Goal: Task Accomplishment & Management: Manage account settings

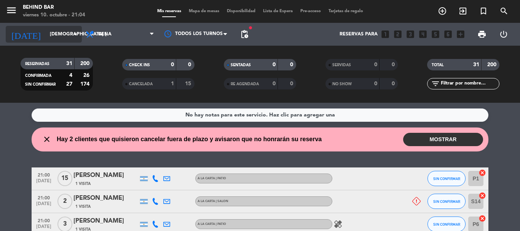
click at [56, 37] on input "[DEMOGRAPHIC_DATA] [DATE]" at bounding box center [78, 34] width 64 height 13
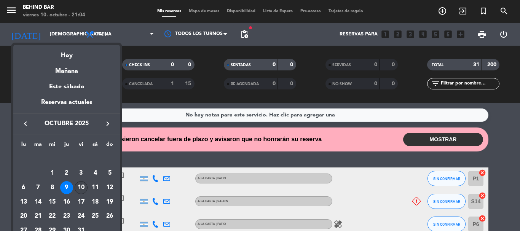
click at [80, 184] on div "10" at bounding box center [81, 187] width 13 height 13
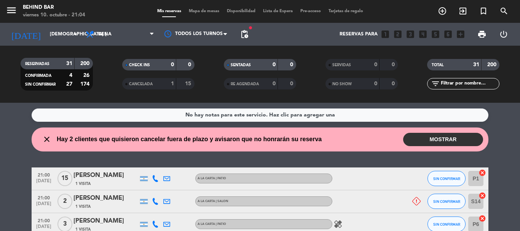
type input "vie. [DATE]"
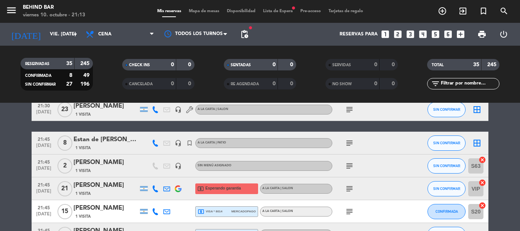
scroll to position [381, 0]
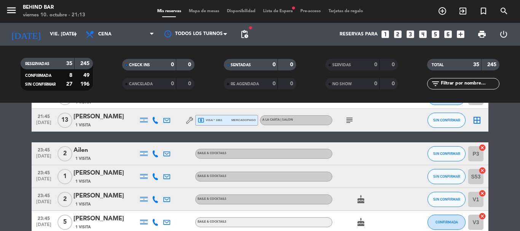
click at [232, 120] on span "mercadopago" at bounding box center [244, 120] width 24 height 5
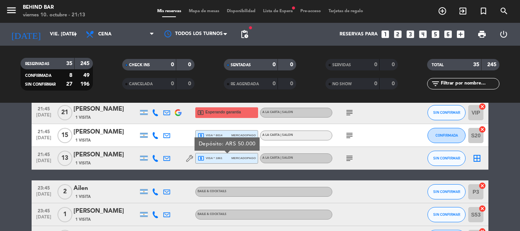
click at [214, 132] on span "local_atm visa * 8014" at bounding box center [210, 135] width 25 height 7
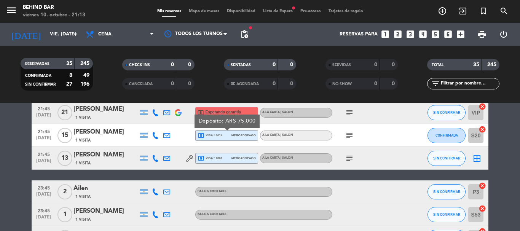
scroll to position [305, 0]
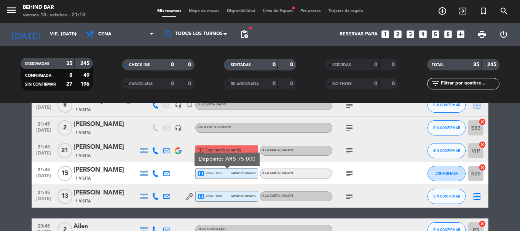
click at [347, 147] on icon "subject" at bounding box center [349, 150] width 9 height 9
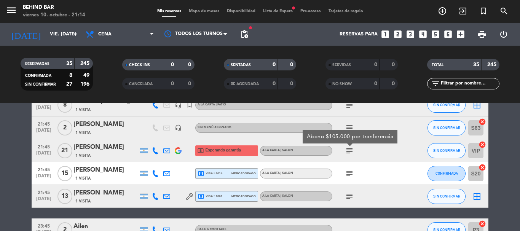
click at [346, 128] on icon "subject" at bounding box center [349, 127] width 9 height 9
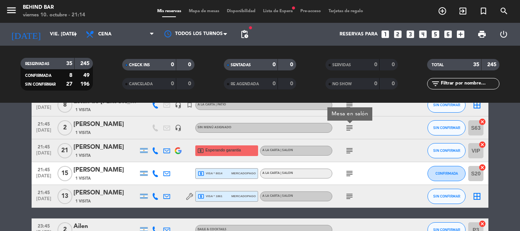
scroll to position [267, 0]
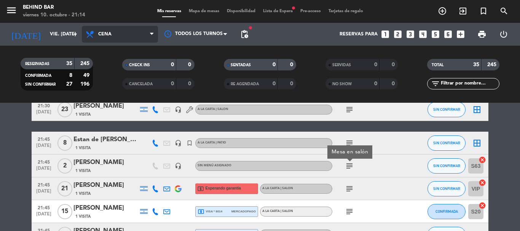
click at [122, 29] on span "Cena" at bounding box center [120, 34] width 76 height 17
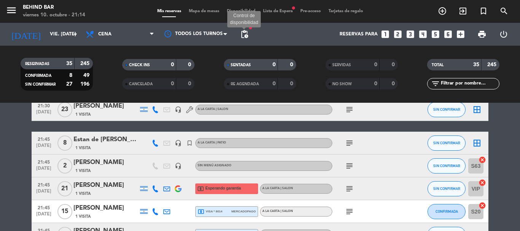
click at [245, 30] on span "pending_actions" at bounding box center [244, 34] width 9 height 9
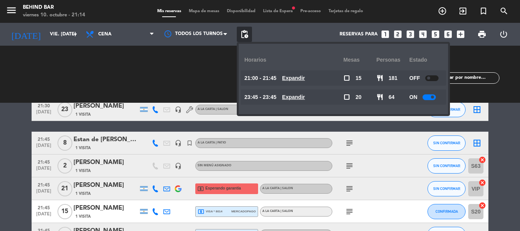
click at [349, 168] on icon "subject" at bounding box center [349, 166] width 9 height 9
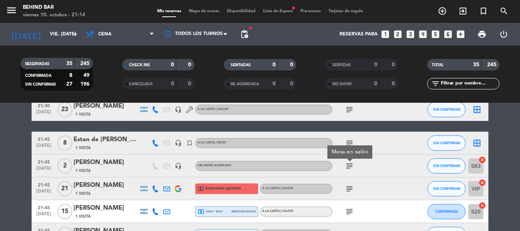
click at [351, 139] on icon "subject" at bounding box center [349, 143] width 9 height 9
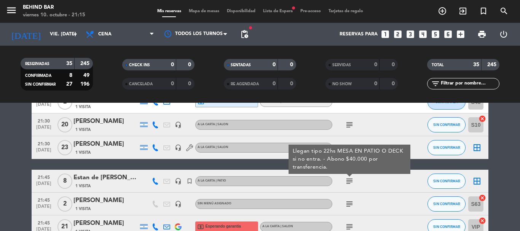
scroll to position [190, 0]
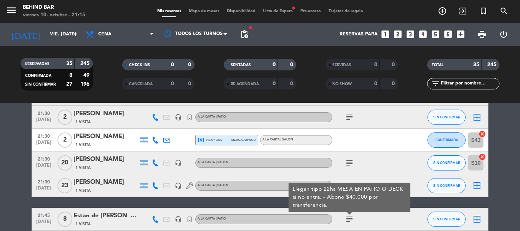
click at [237, 138] on span "mercadopago" at bounding box center [244, 140] width 24 height 5
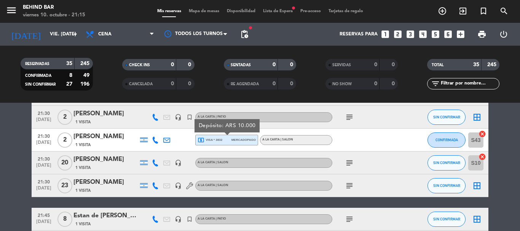
click at [351, 117] on icon "subject" at bounding box center [349, 117] width 9 height 9
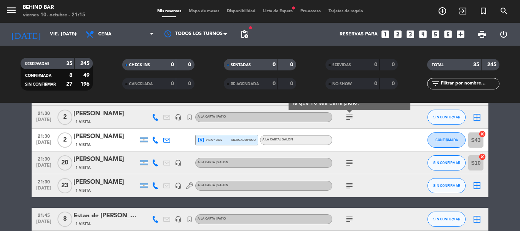
scroll to position [152, 0]
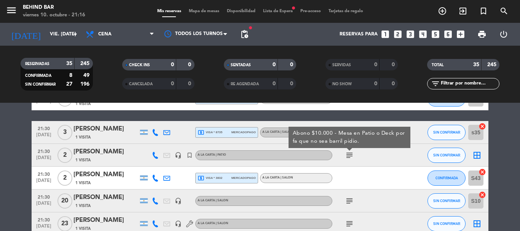
click at [233, 128] on div "local_atm visa * 8735 mercadopago" at bounding box center [227, 133] width 58 height 10
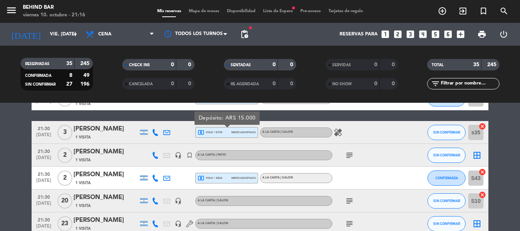
scroll to position [76, 0]
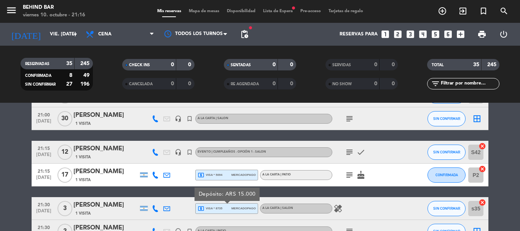
click at [230, 172] on div "local_atm visa * 5094 mercadopago" at bounding box center [227, 175] width 58 height 10
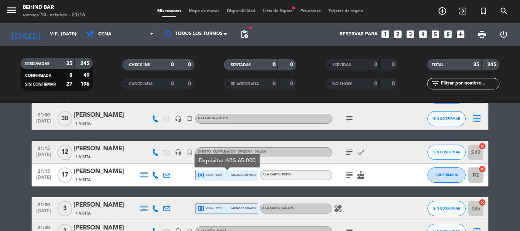
click at [345, 155] on icon "subject" at bounding box center [349, 152] width 9 height 9
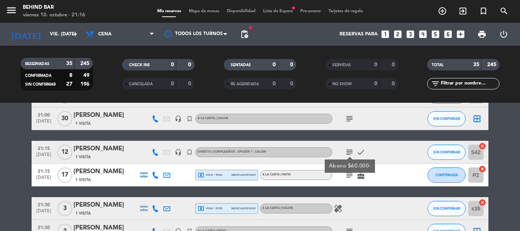
click at [350, 115] on icon "subject" at bounding box center [349, 118] width 9 height 9
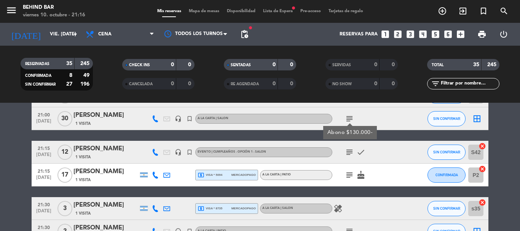
scroll to position [38, 0]
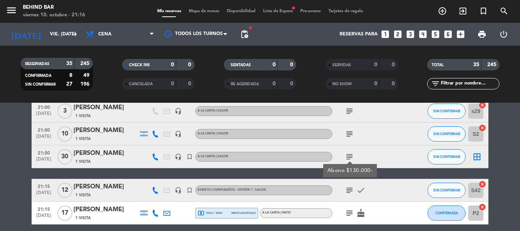
click at [354, 134] on icon "subject" at bounding box center [349, 134] width 9 height 9
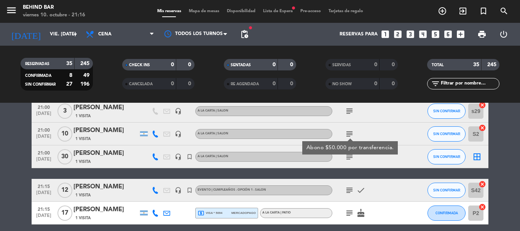
scroll to position [0, 0]
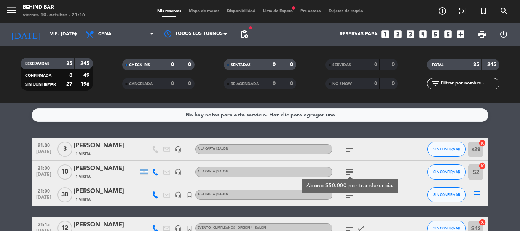
click at [352, 149] on icon "subject" at bounding box center [349, 149] width 9 height 9
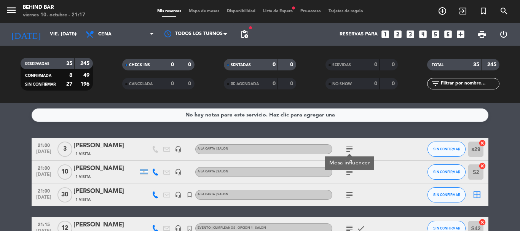
scroll to position [38, 0]
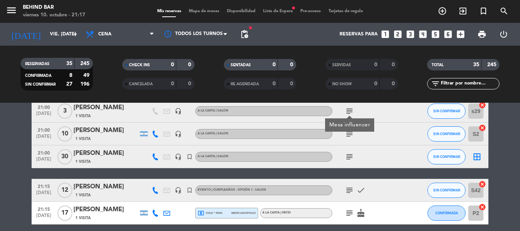
click at [349, 188] on icon "subject" at bounding box center [349, 190] width 9 height 9
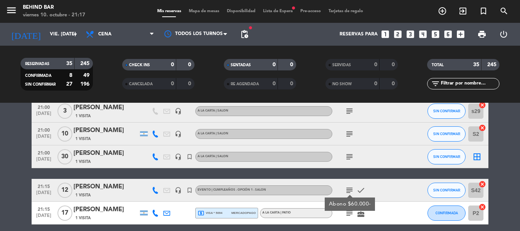
click at [349, 189] on icon "subject" at bounding box center [349, 190] width 9 height 9
click at [283, 193] on div "EVENTO | Cumpleaños - Opción 1 - SALON" at bounding box center [263, 191] width 137 height 10
